Goal: Information Seeking & Learning: Learn about a topic

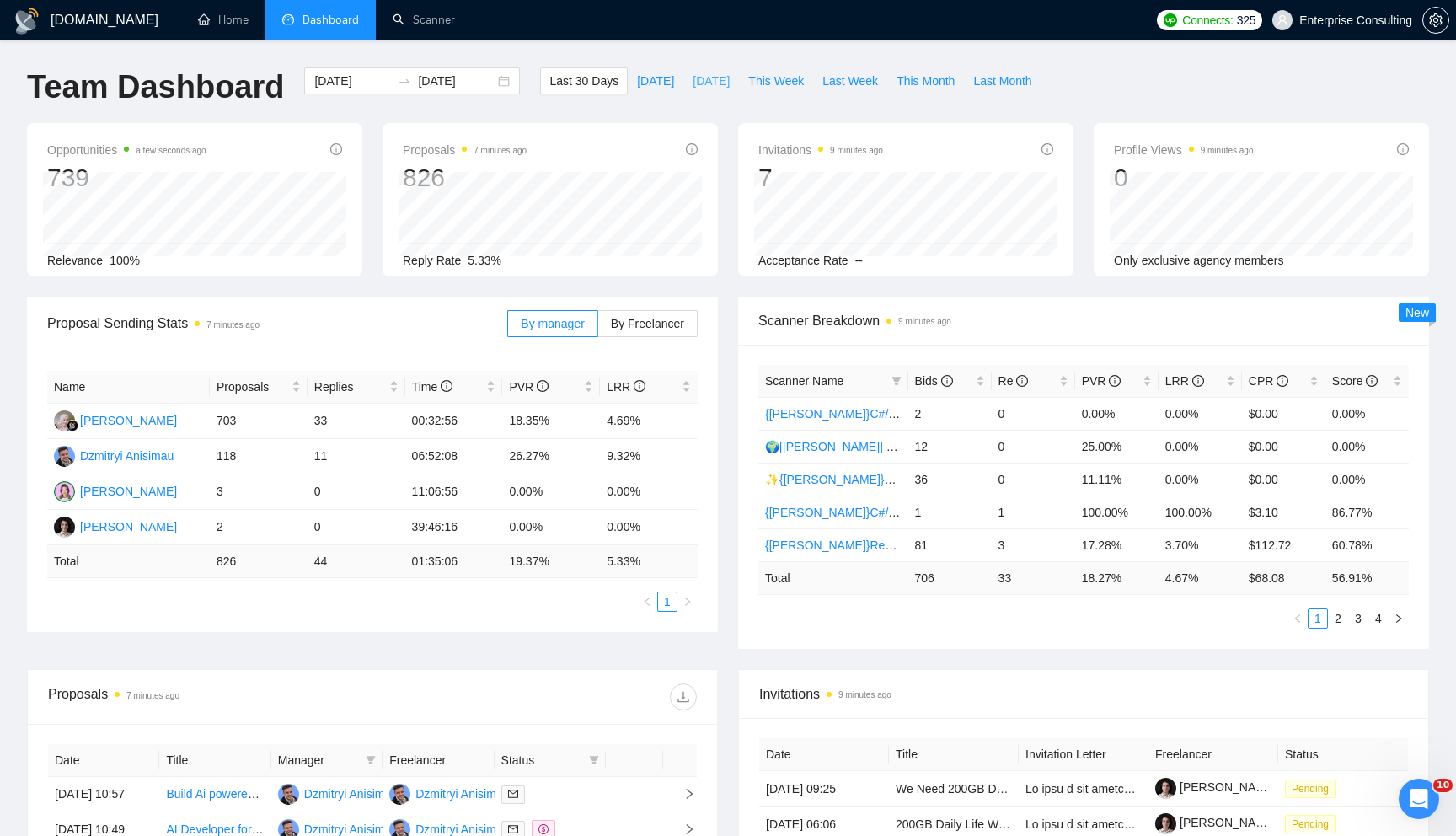
click at [711, 76] on span "[DATE]" at bounding box center [710, 81] width 37 height 19
type input "[DATE]"
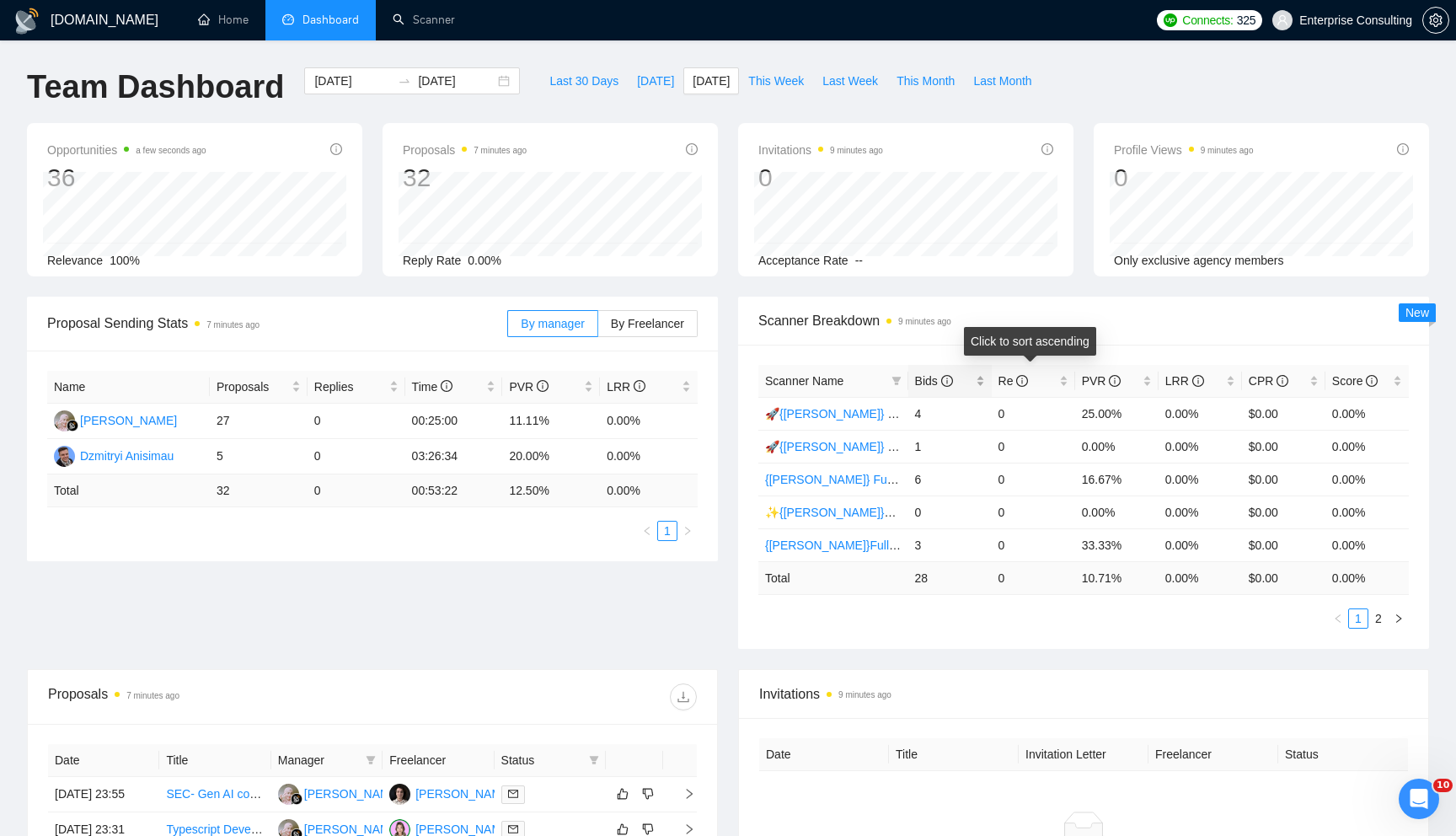
click at [982, 381] on div "Bids" at bounding box center [949, 381] width 69 height 19
click at [1382, 610] on link "2" at bounding box center [1378, 619] width 19 height 19
click at [1341, 620] on icon "left" at bounding box center [1338, 619] width 10 height 10
click at [844, 484] on link "🚀{[PERSON_NAME]} Python | Django | AI /" at bounding box center [880, 480] width 233 height 14
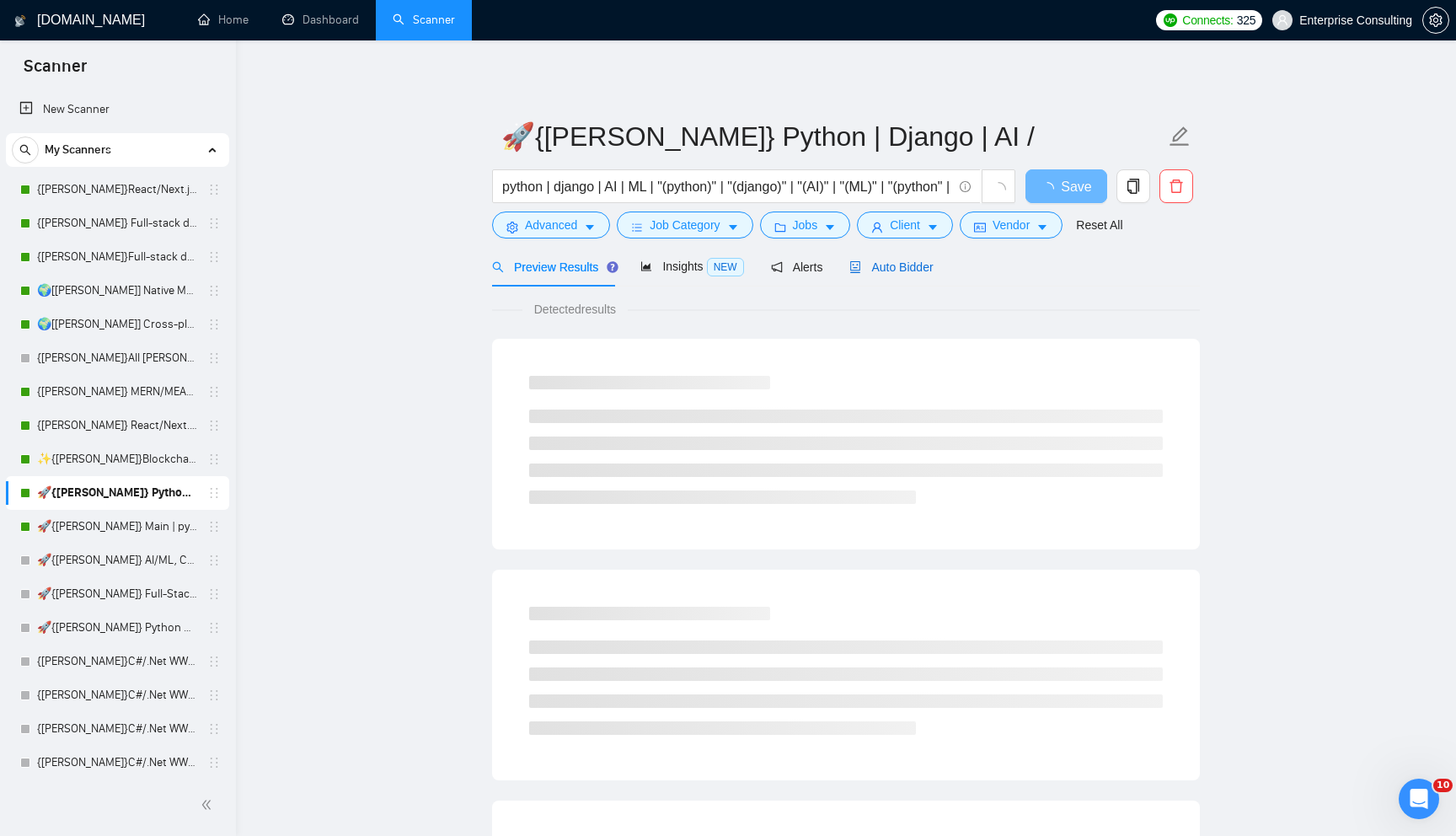
click at [910, 273] on span "Auto Bidder" at bounding box center [891, 267] width 83 height 14
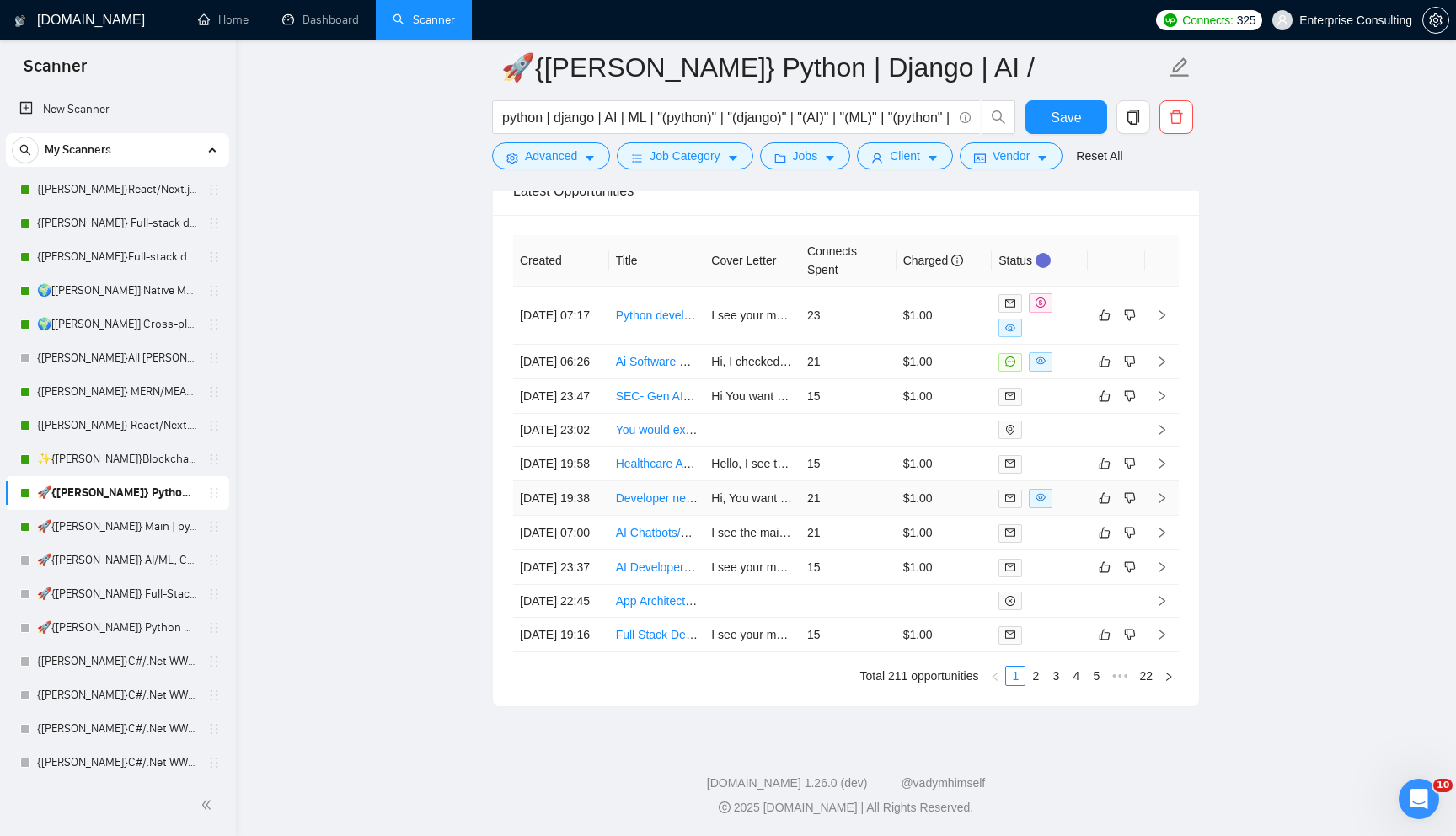
scroll to position [4312, 0]
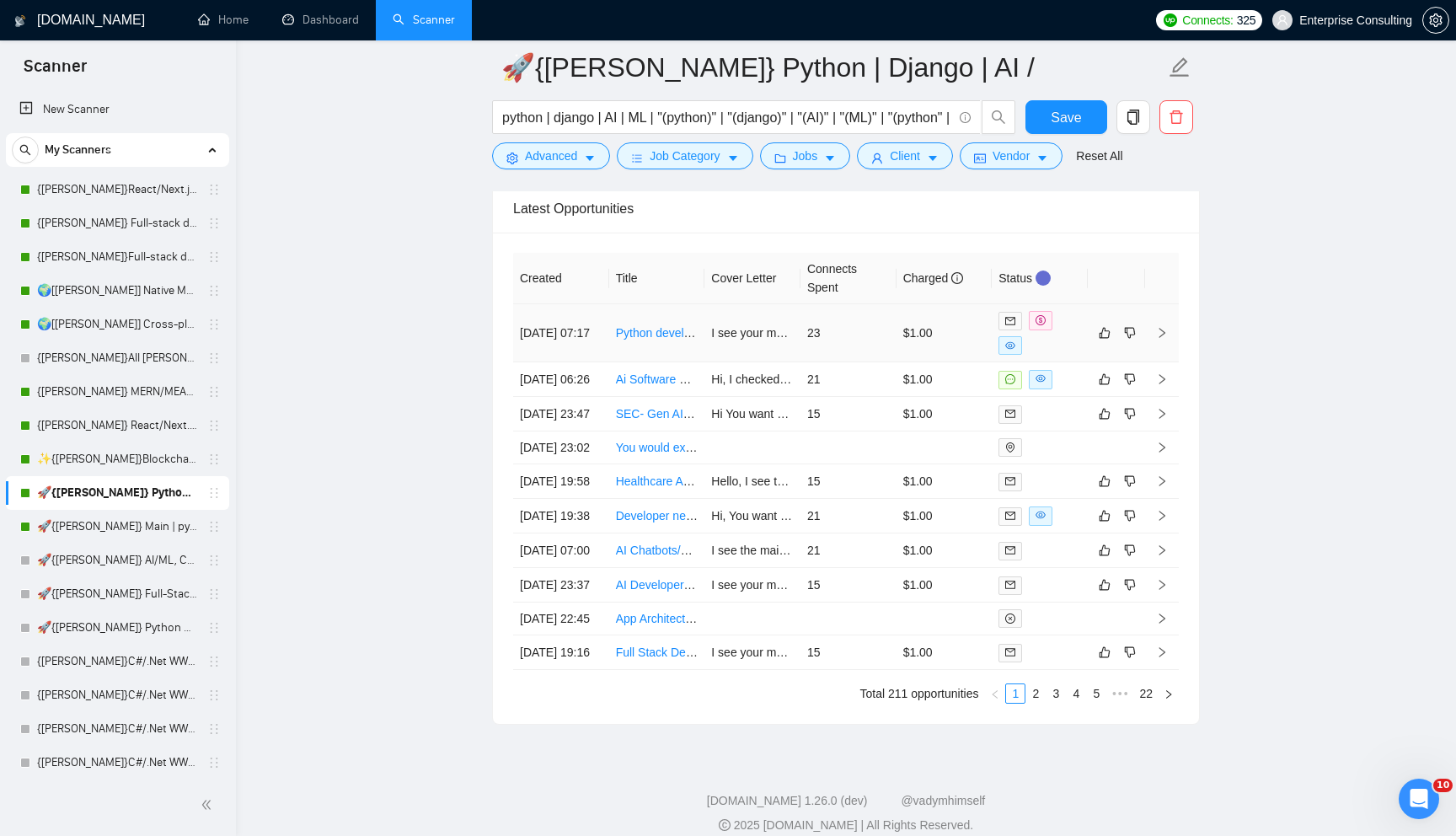
click at [790, 353] on td "I see your main pain is getting real, skilled developers who follow instruction…" at bounding box center [752, 333] width 96 height 58
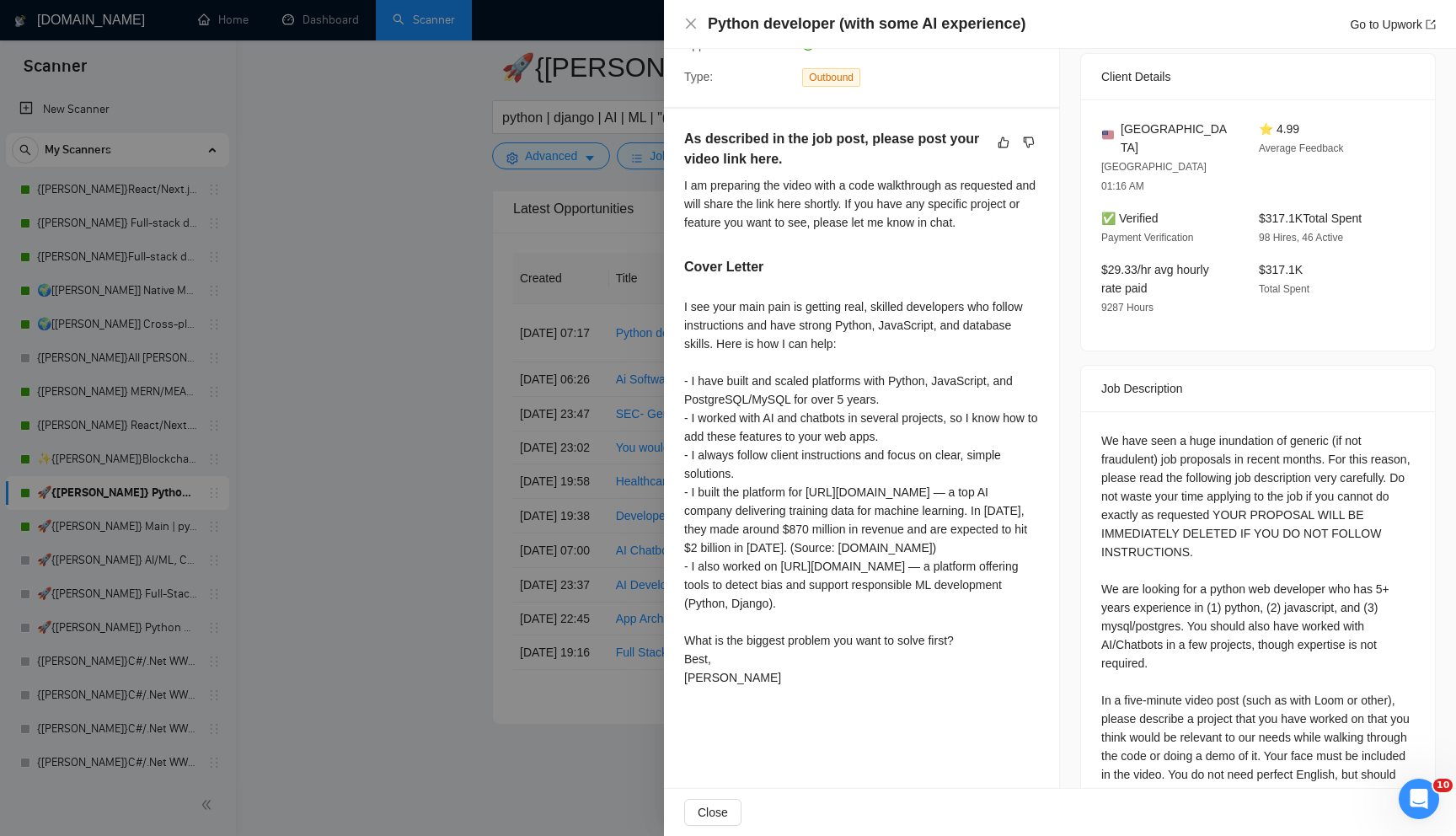
scroll to position [488, 0]
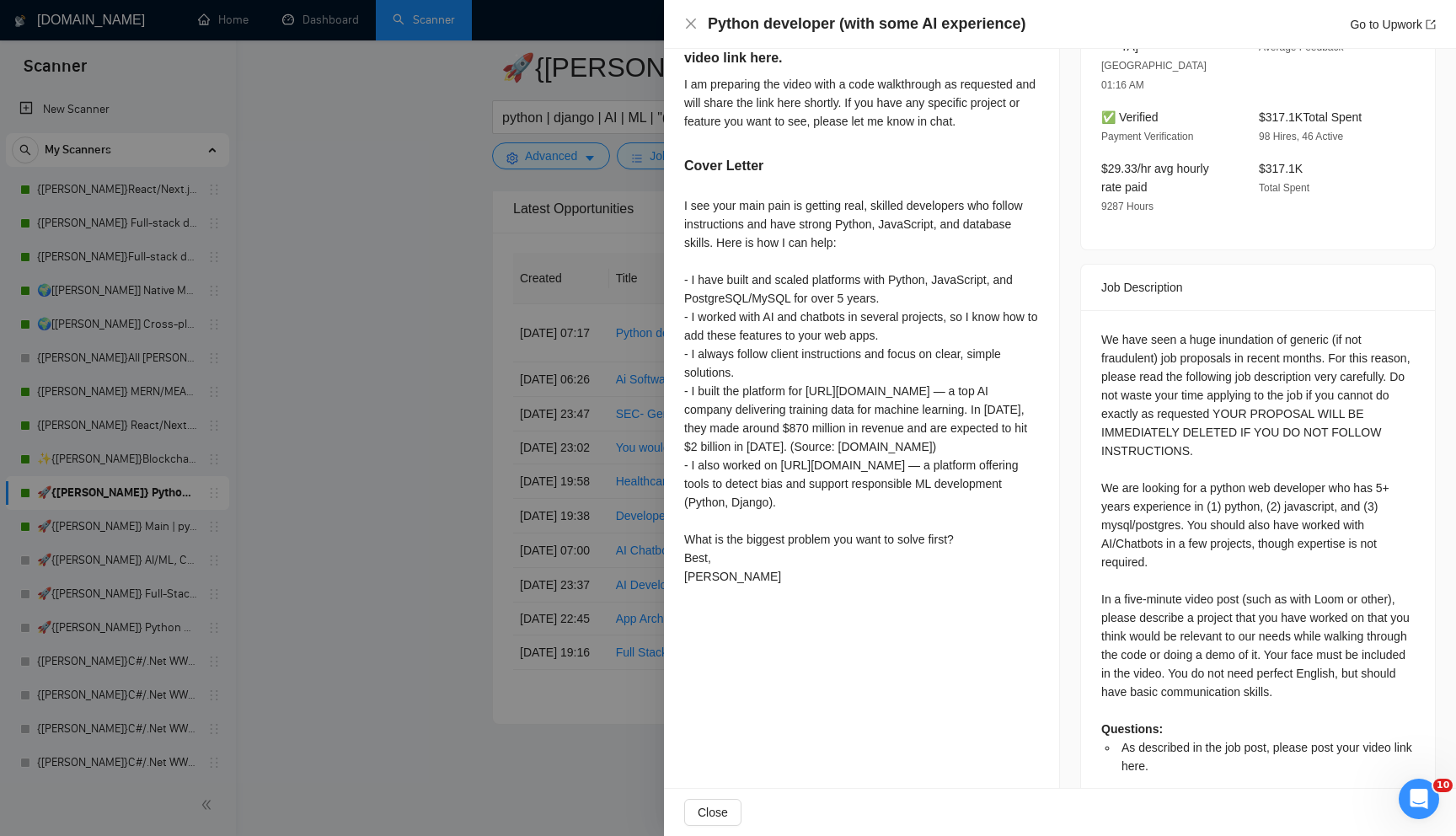
click at [480, 262] on div at bounding box center [728, 418] width 1456 height 836
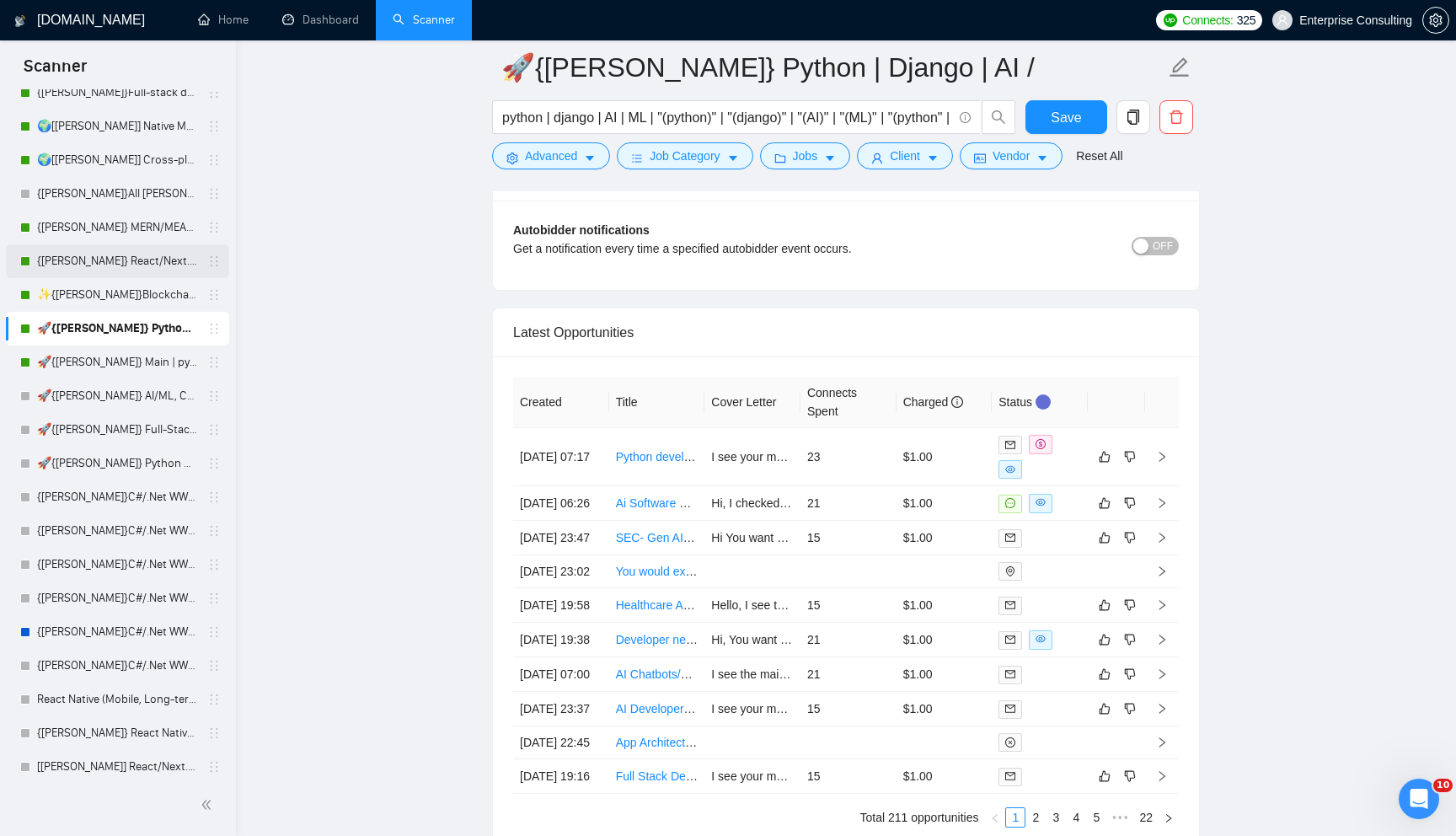
scroll to position [177, 0]
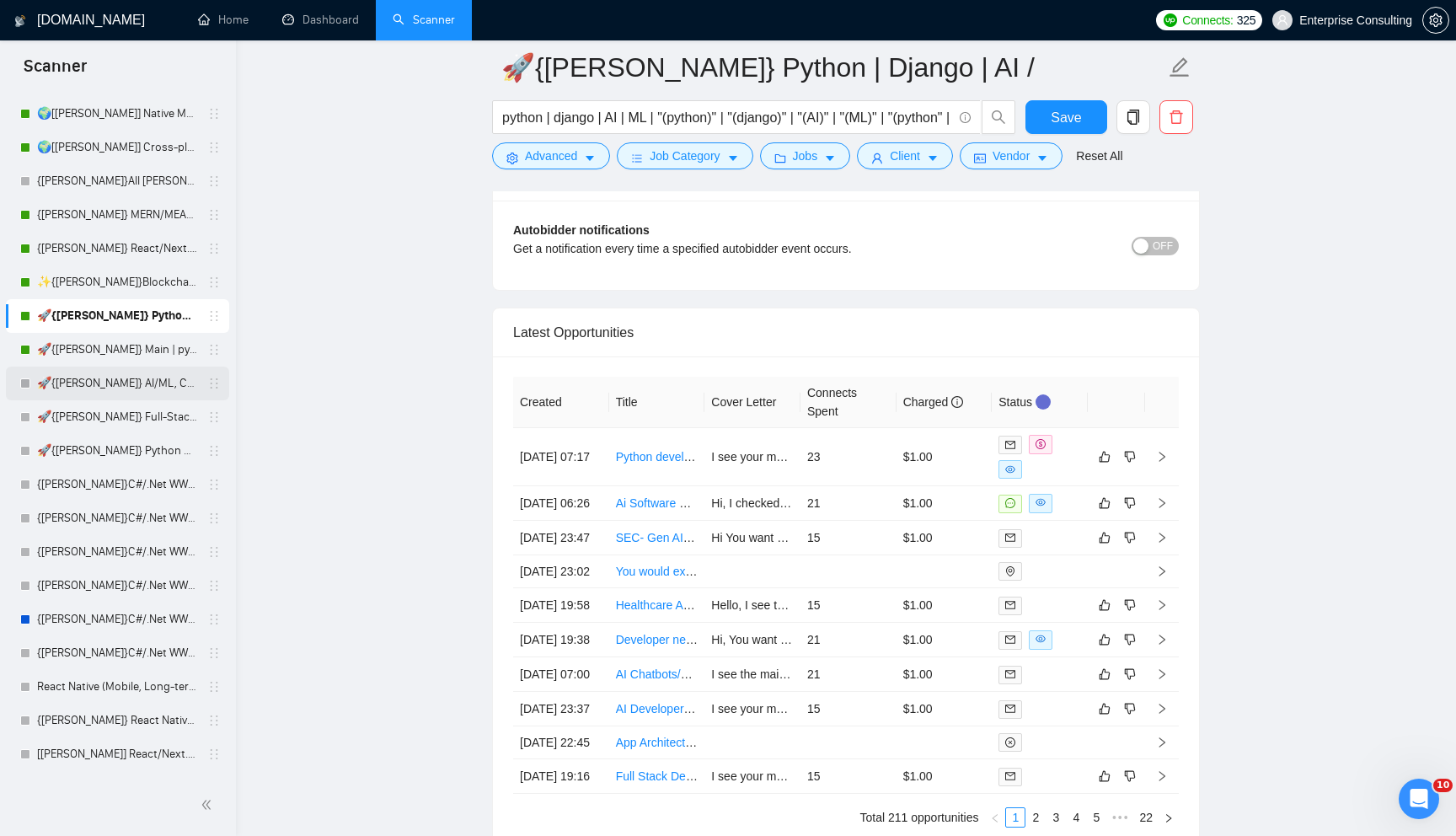
click at [147, 391] on link "🚀{[PERSON_NAME]} AI/ML, Custom Models, and LLM Development" at bounding box center [117, 383] width 160 height 33
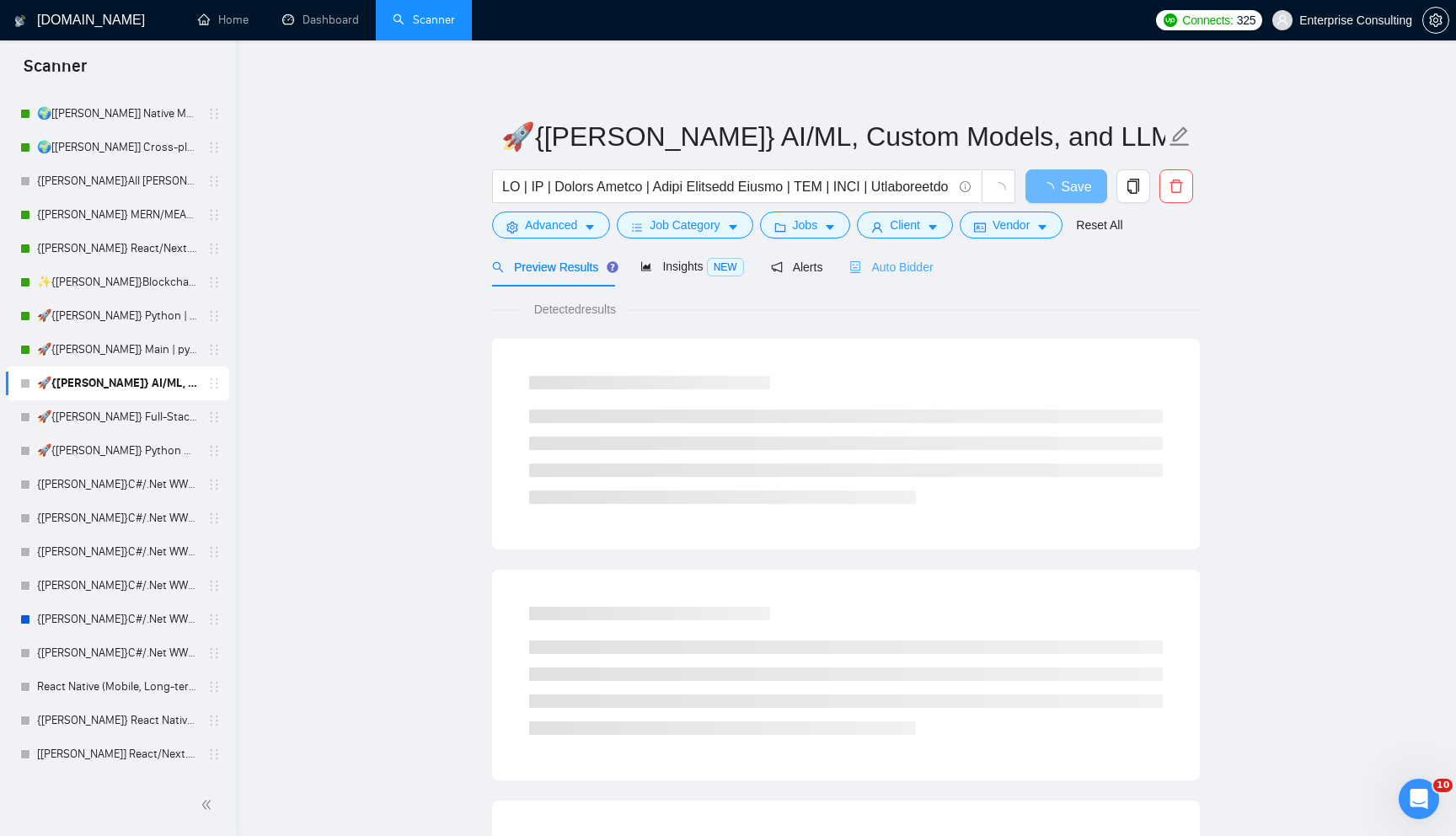
click at [917, 277] on div "Auto Bidder" at bounding box center [891, 267] width 83 height 39
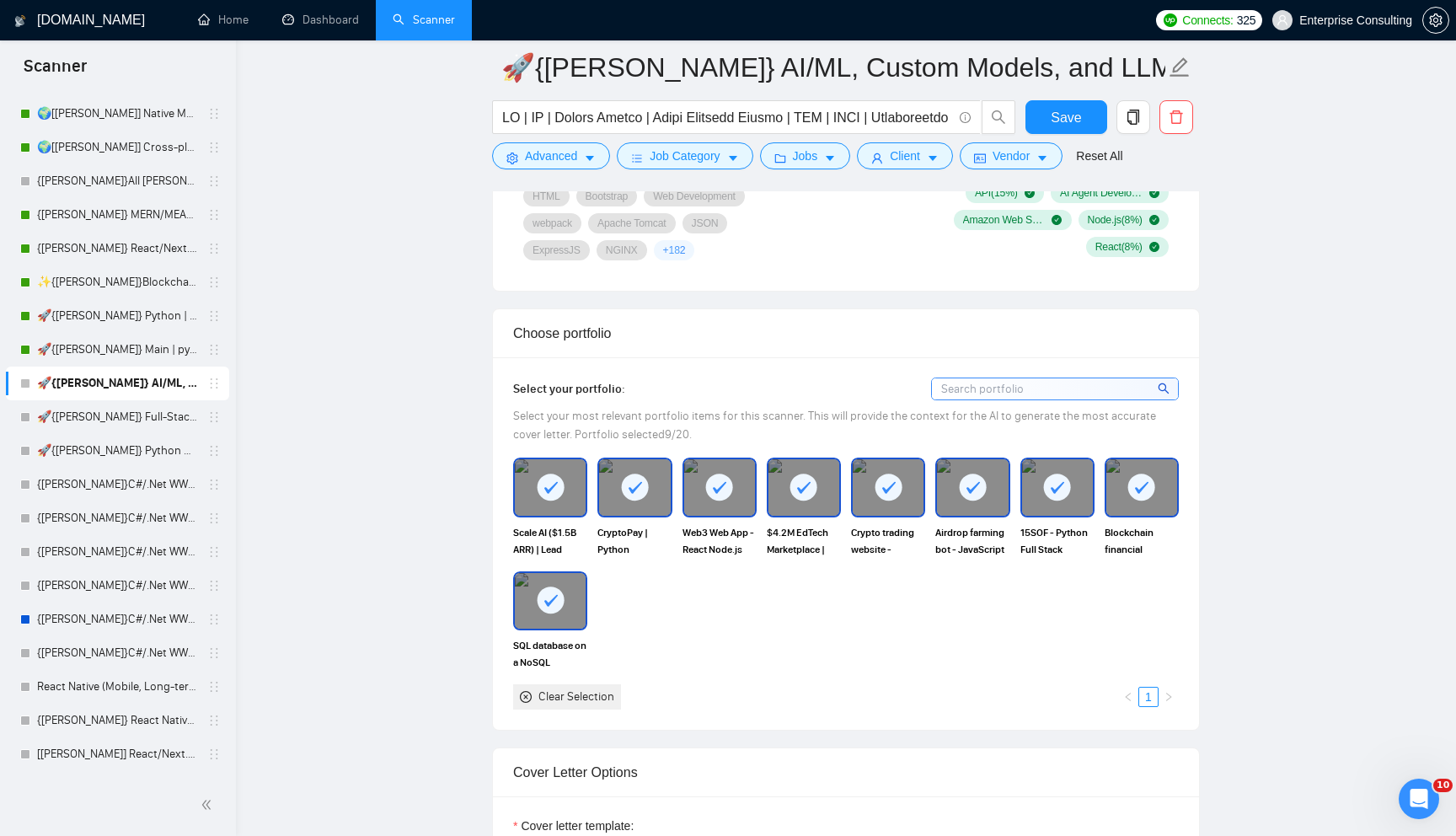
scroll to position [1340, 0]
click at [71, 339] on link "🚀{[PERSON_NAME]} Main | python | django | AI (+less than 30 h)" at bounding box center [117, 349] width 160 height 33
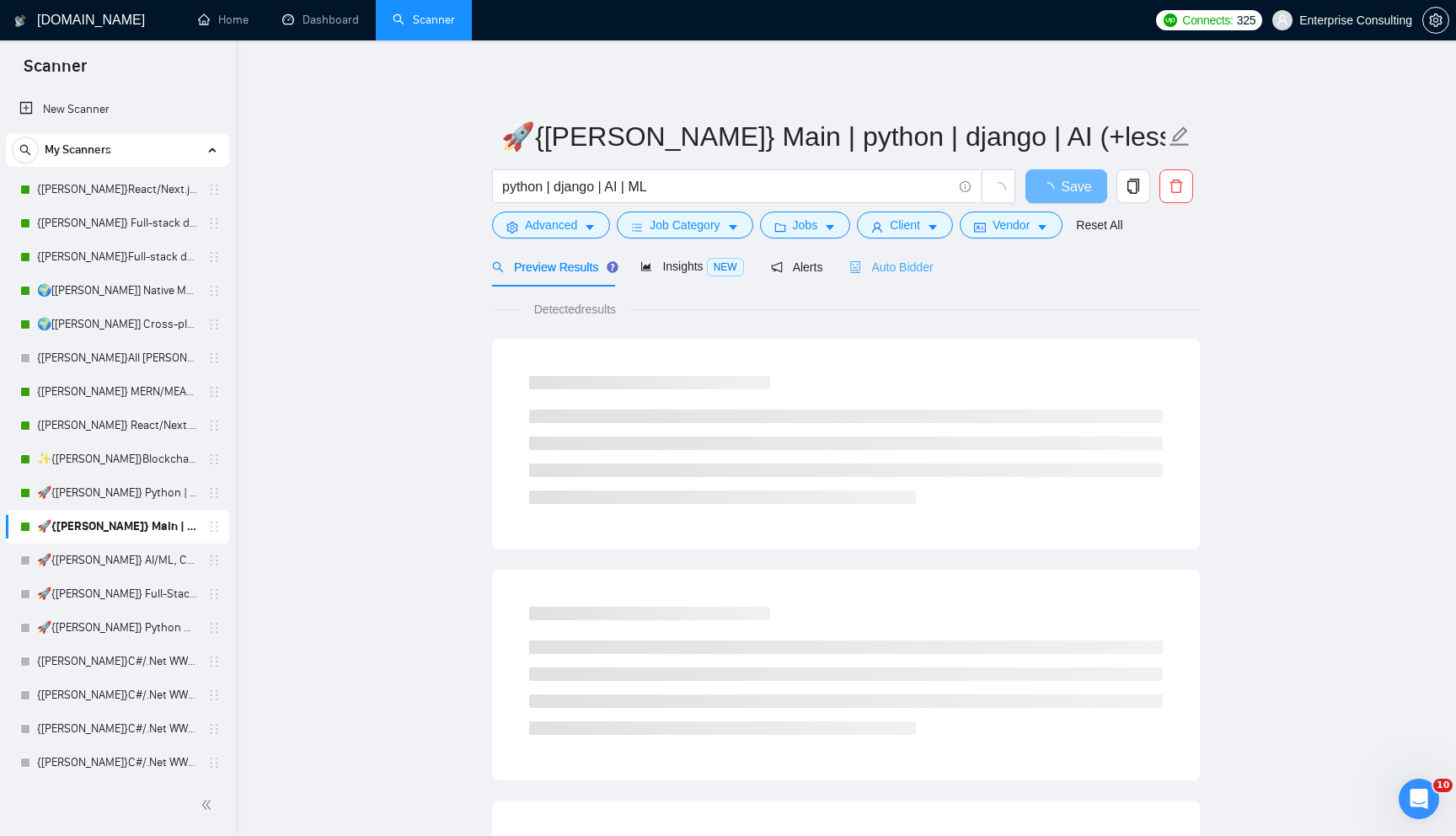
click at [902, 280] on div "Auto Bidder" at bounding box center [891, 267] width 83 height 39
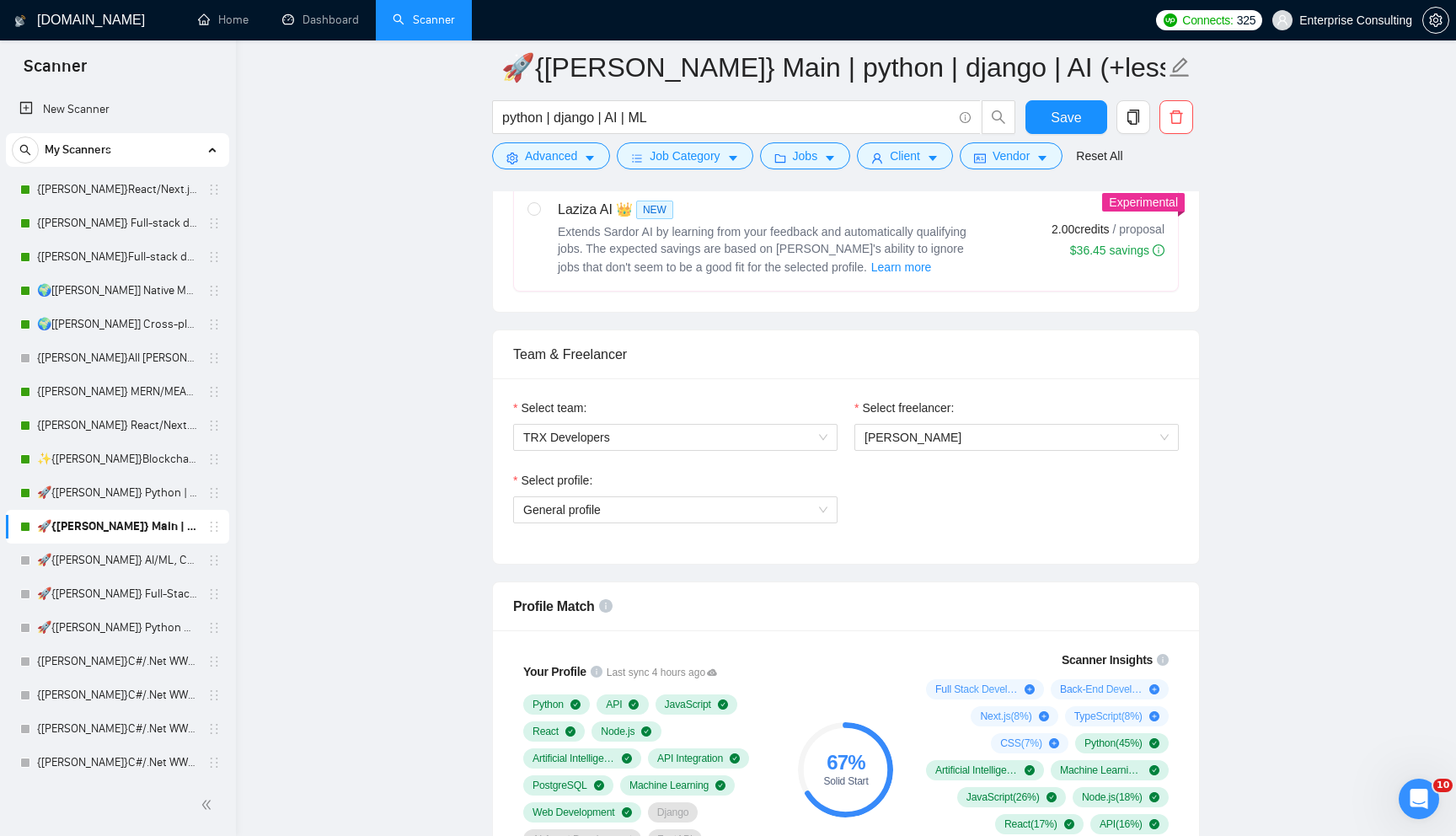
scroll to position [716, 0]
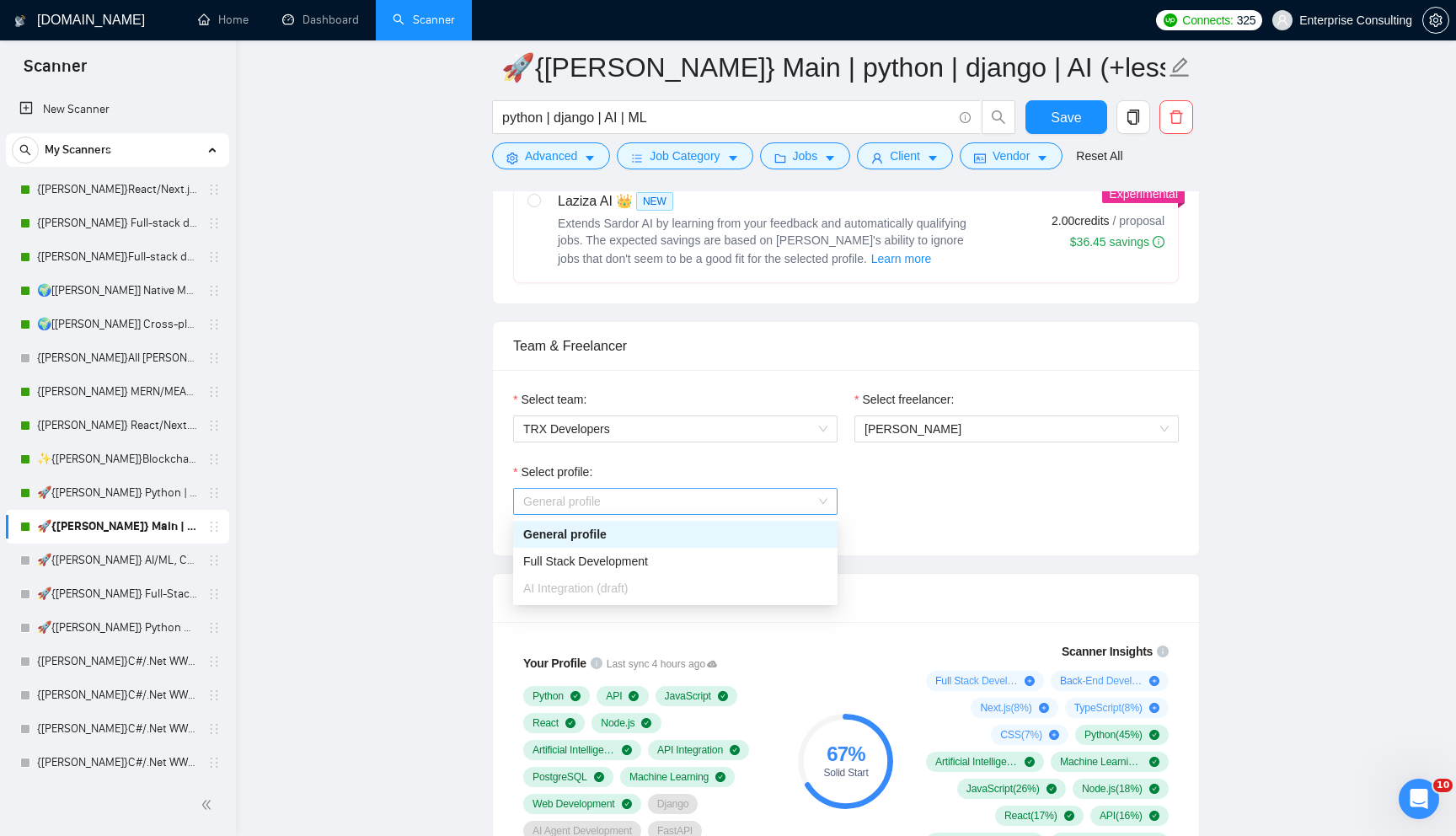
click at [723, 504] on span "General profile" at bounding box center [675, 500] width 304 height 25
click at [608, 561] on span "Full Stack Development" at bounding box center [585, 561] width 124 height 14
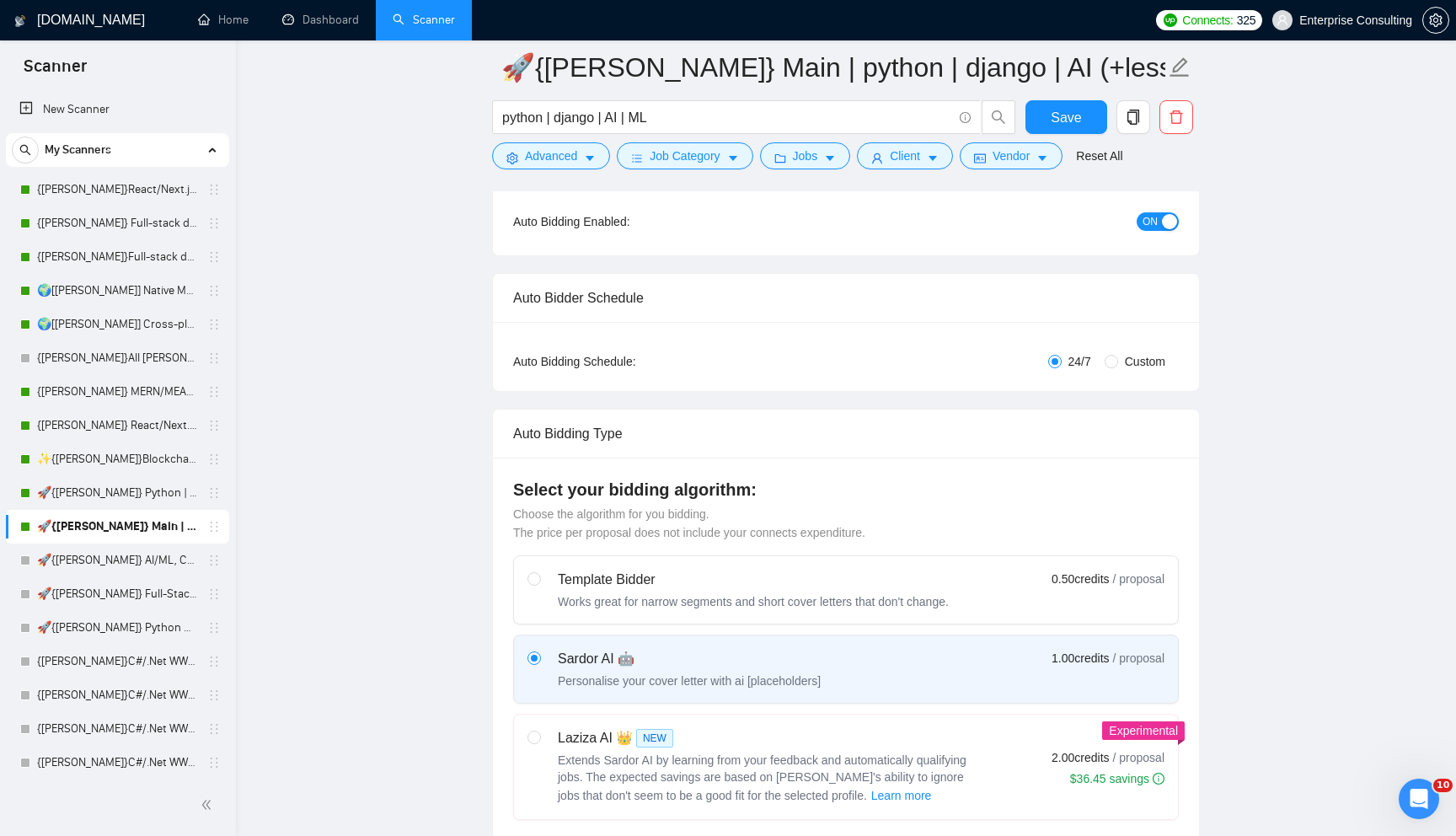
scroll to position [0, 0]
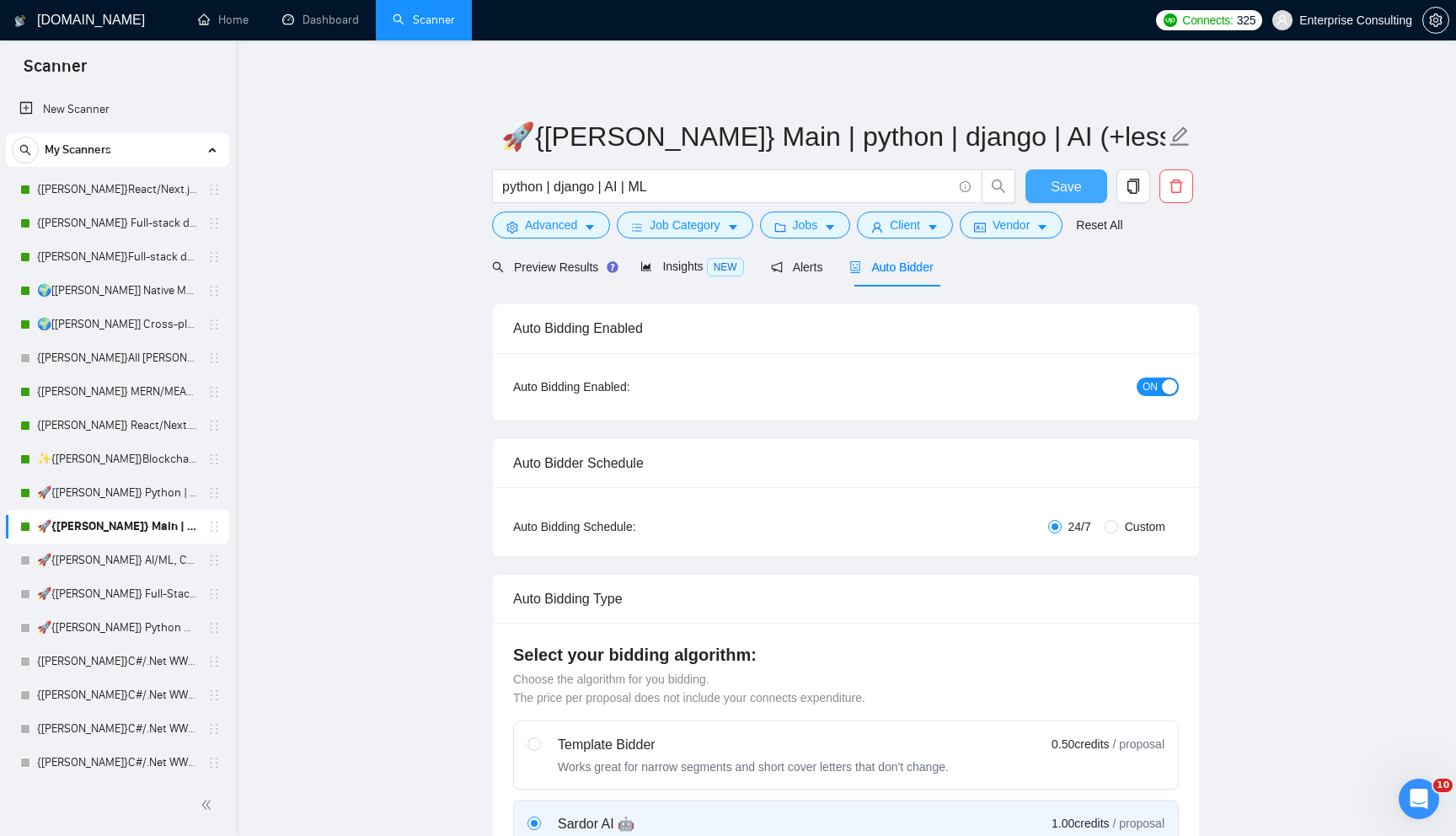
click at [1060, 172] on button "Save" at bounding box center [1066, 185] width 82 height 33
click at [122, 484] on link "🚀{[PERSON_NAME]} Python | Django | AI /" at bounding box center [117, 493] width 160 height 33
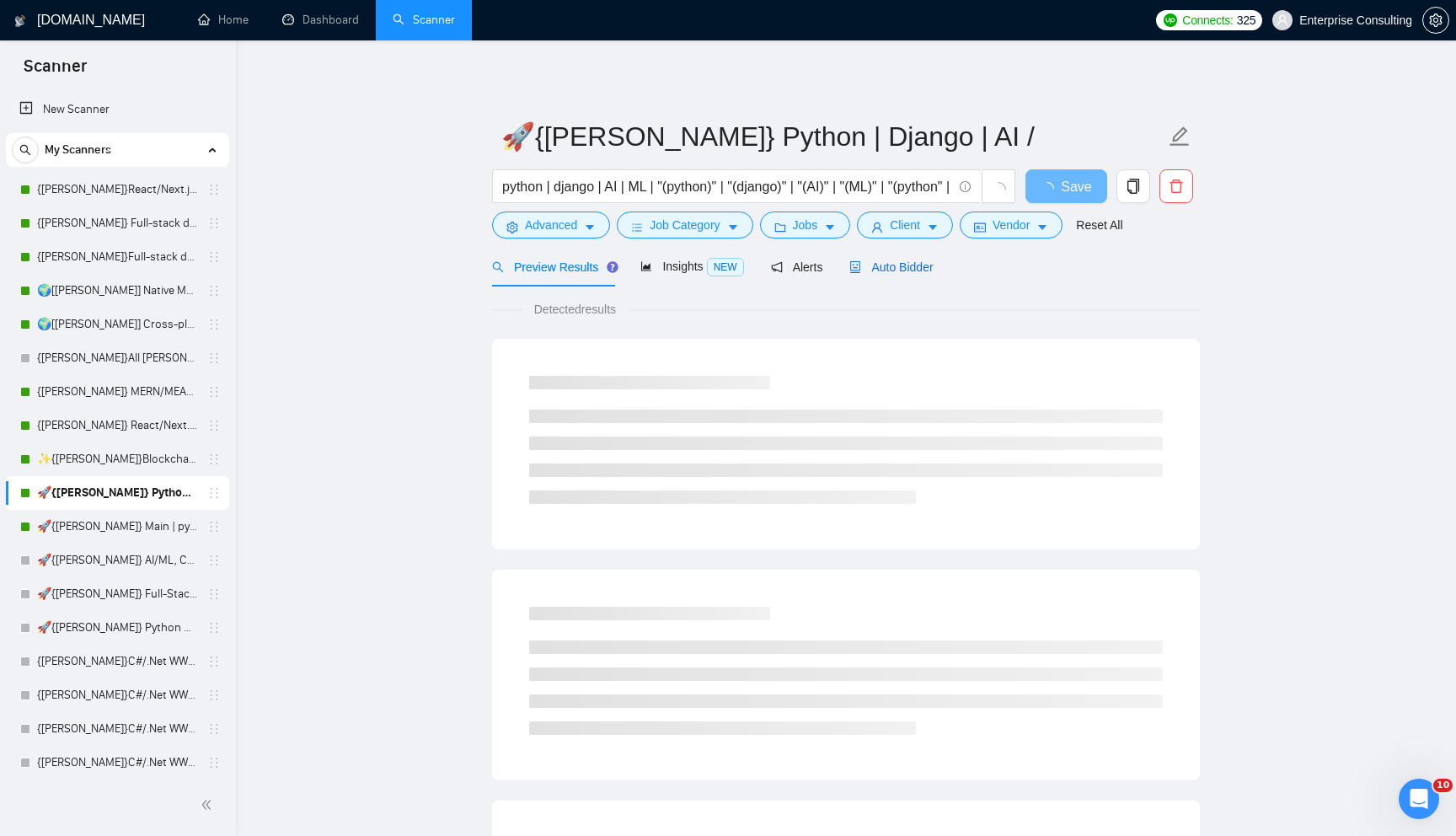
click at [892, 262] on span "Auto Bidder" at bounding box center [891, 267] width 83 height 14
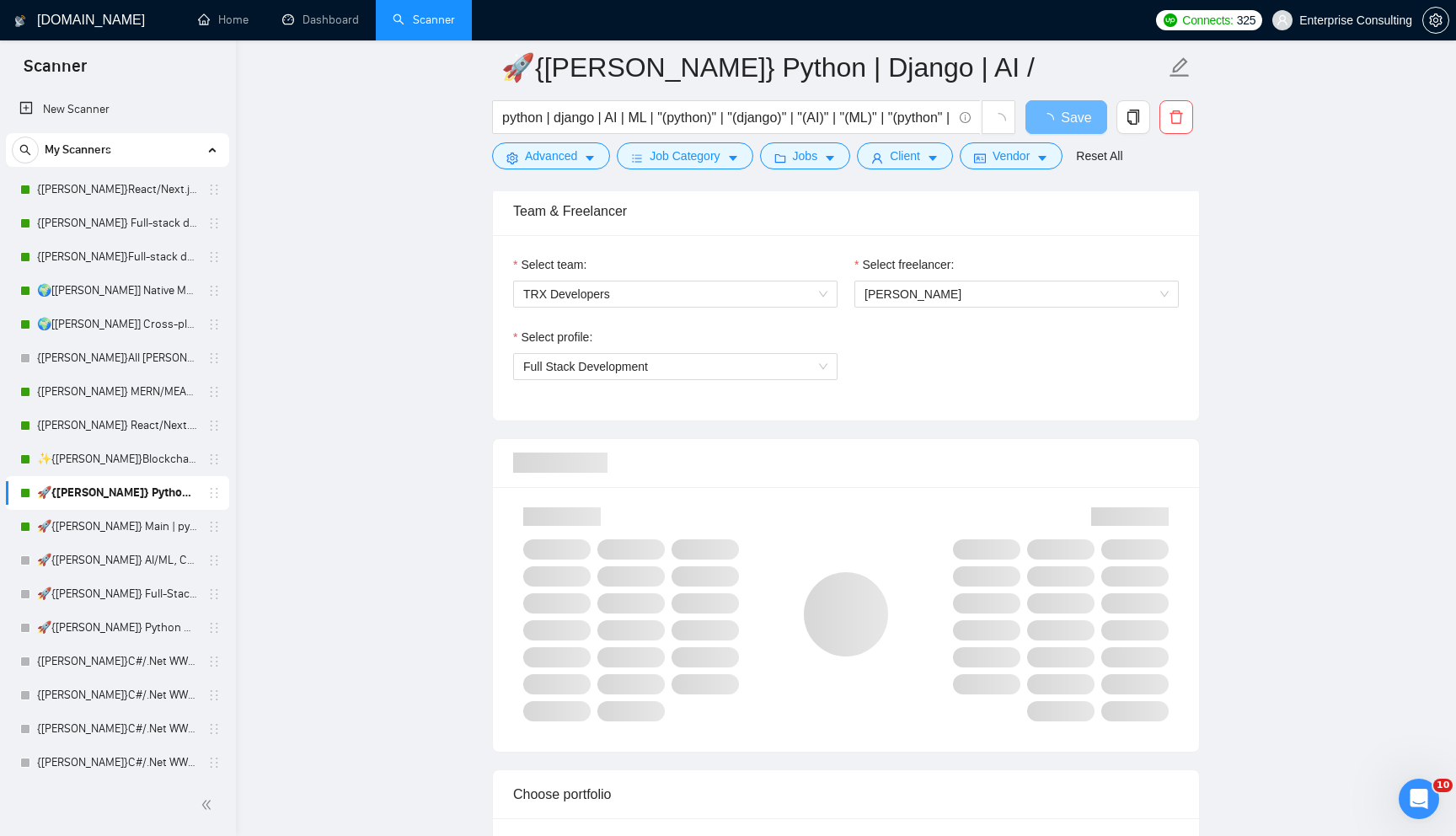
scroll to position [879, 0]
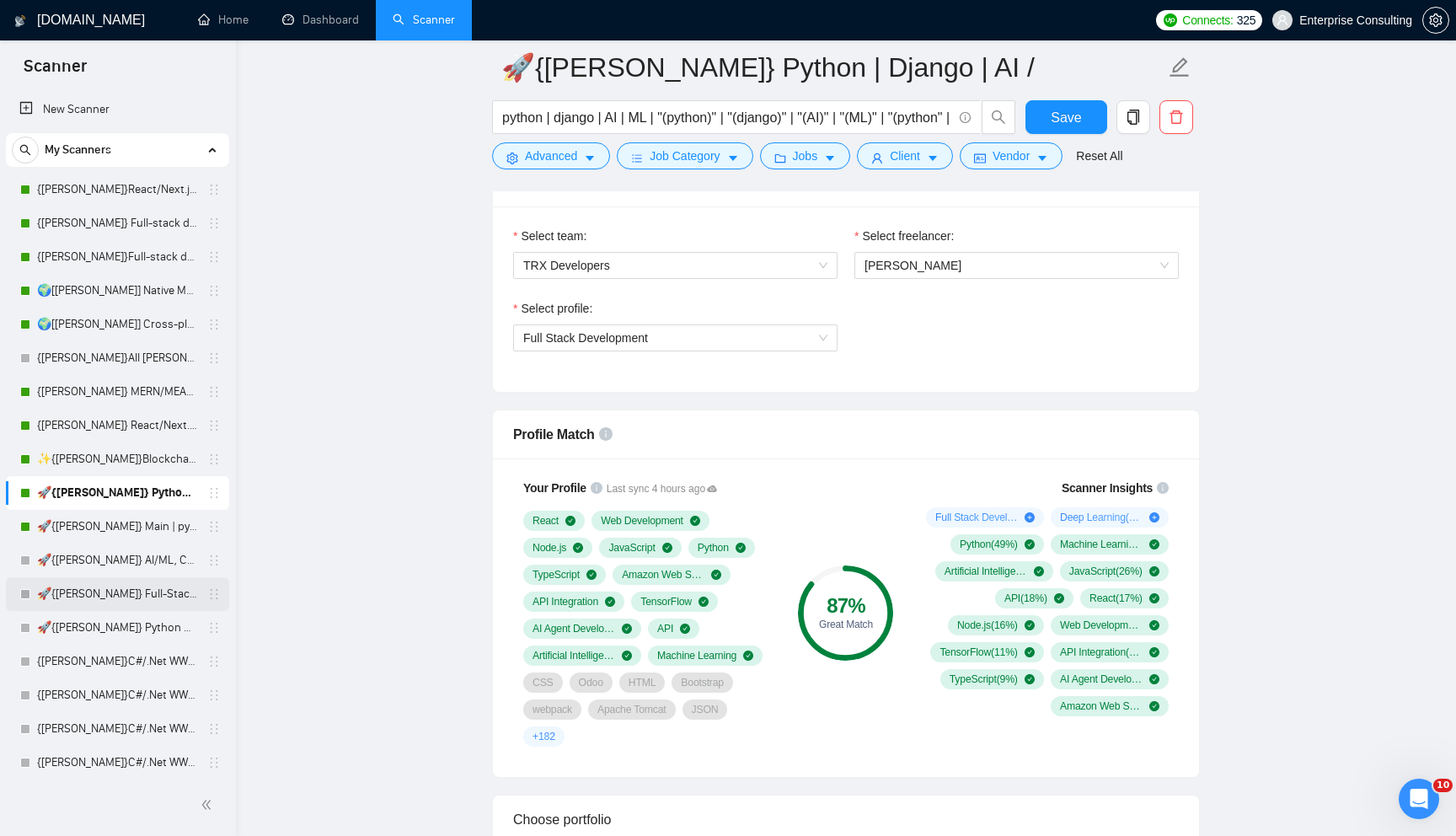
click at [98, 578] on link "🚀{[PERSON_NAME]} Full-Stack Python (Backend + Frontend)" at bounding box center [117, 594] width 160 height 33
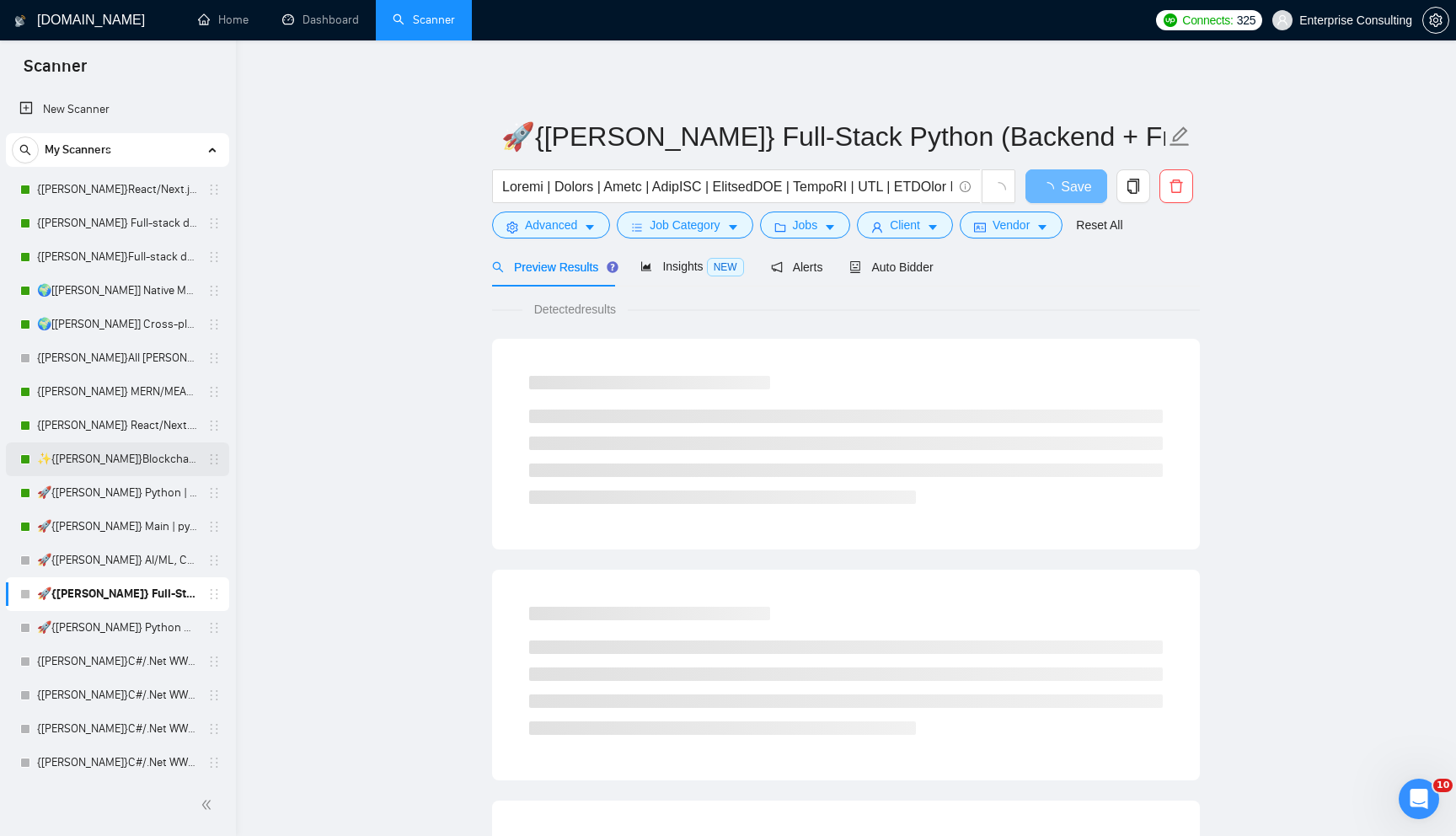
click at [83, 465] on link "✨{[PERSON_NAME]}Blockchain WW" at bounding box center [117, 458] width 160 height 33
